Goal: Download file/media

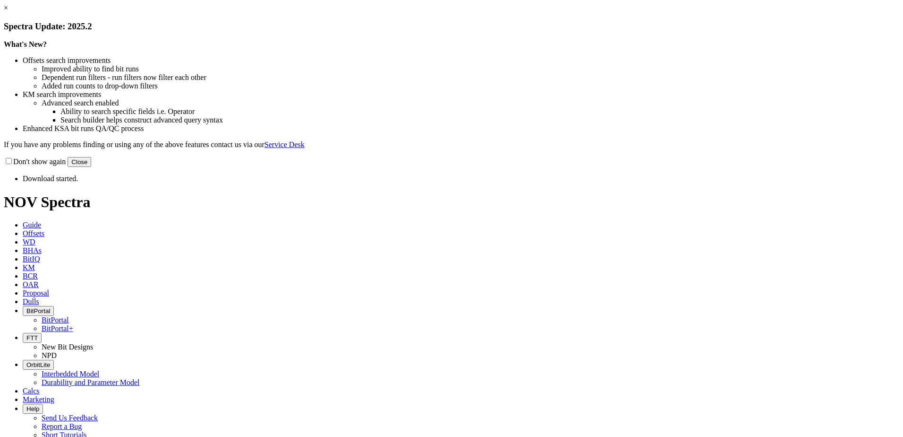
click at [91, 167] on button "Close" at bounding box center [80, 162] width 24 height 10
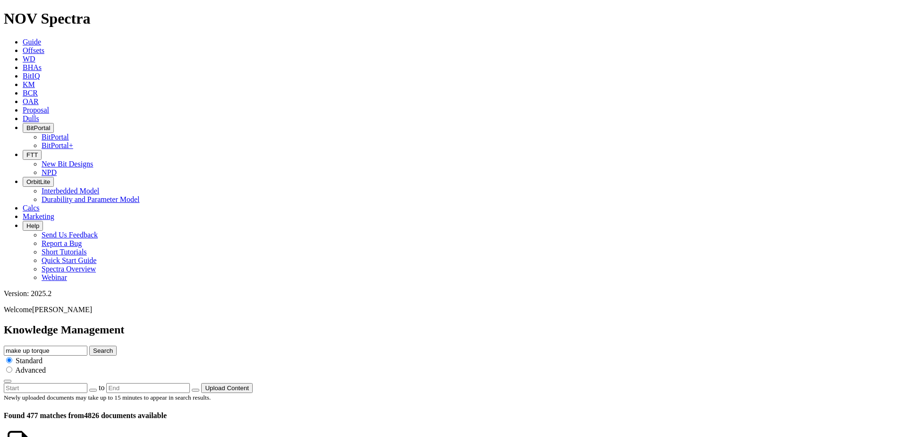
scroll to position [94, 0]
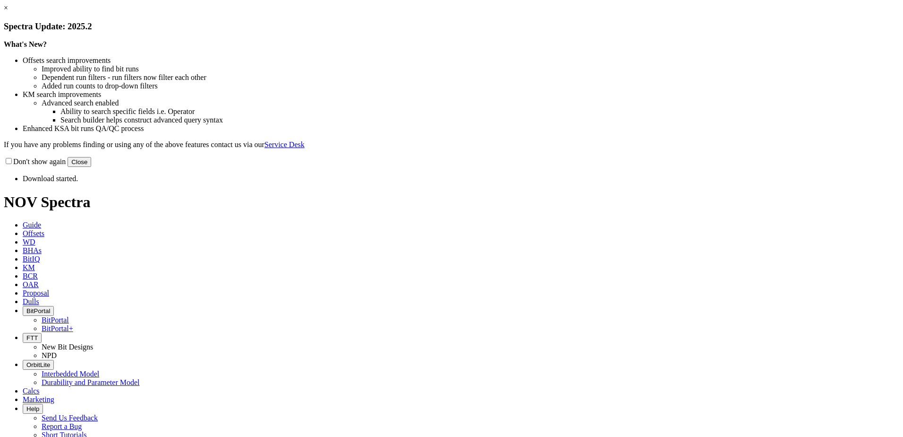
click at [91, 167] on button "Close" at bounding box center [80, 162] width 24 height 10
